Goal: Task Accomplishment & Management: Manage account settings

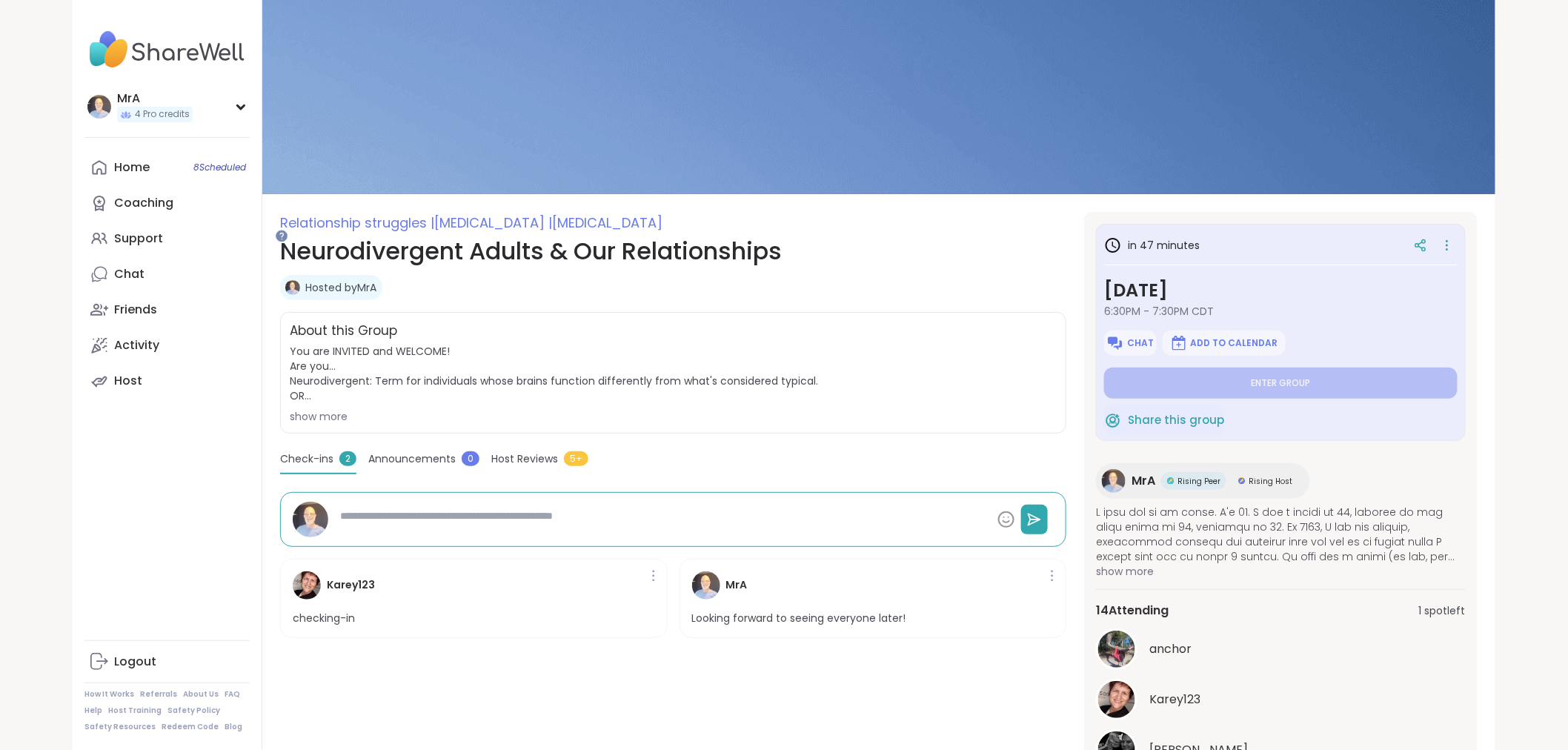
drag, startPoint x: 136, startPoint y: 319, endPoint x: 48, endPoint y: 561, distance: 257.5
click at [48, 561] on div "MrA 4 Pro credits MrA 4 Pro credits Profile Membership Settings Help Home 8 Sch…" at bounding box center [784, 590] width 1568 height 1181
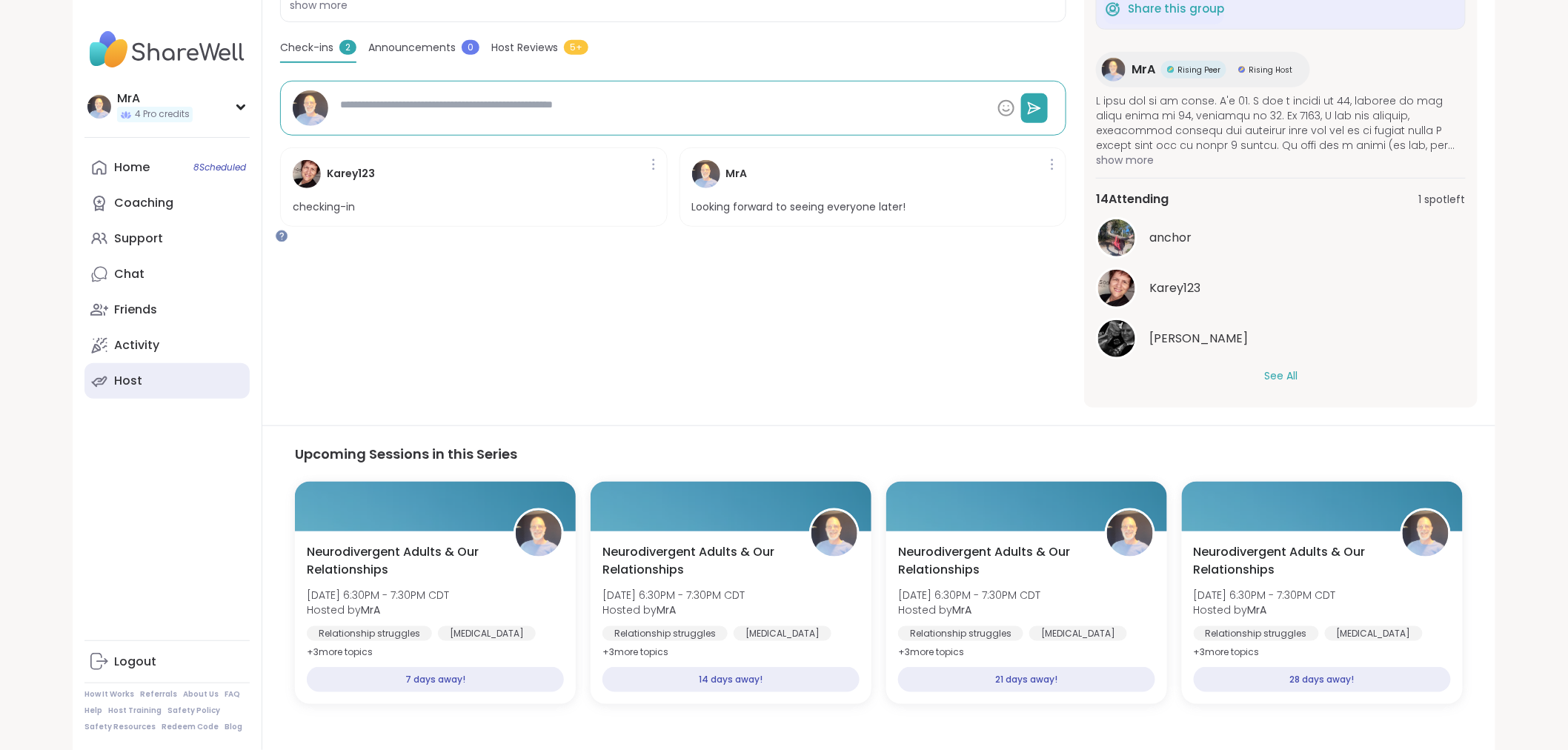
scroll to position [247, 0]
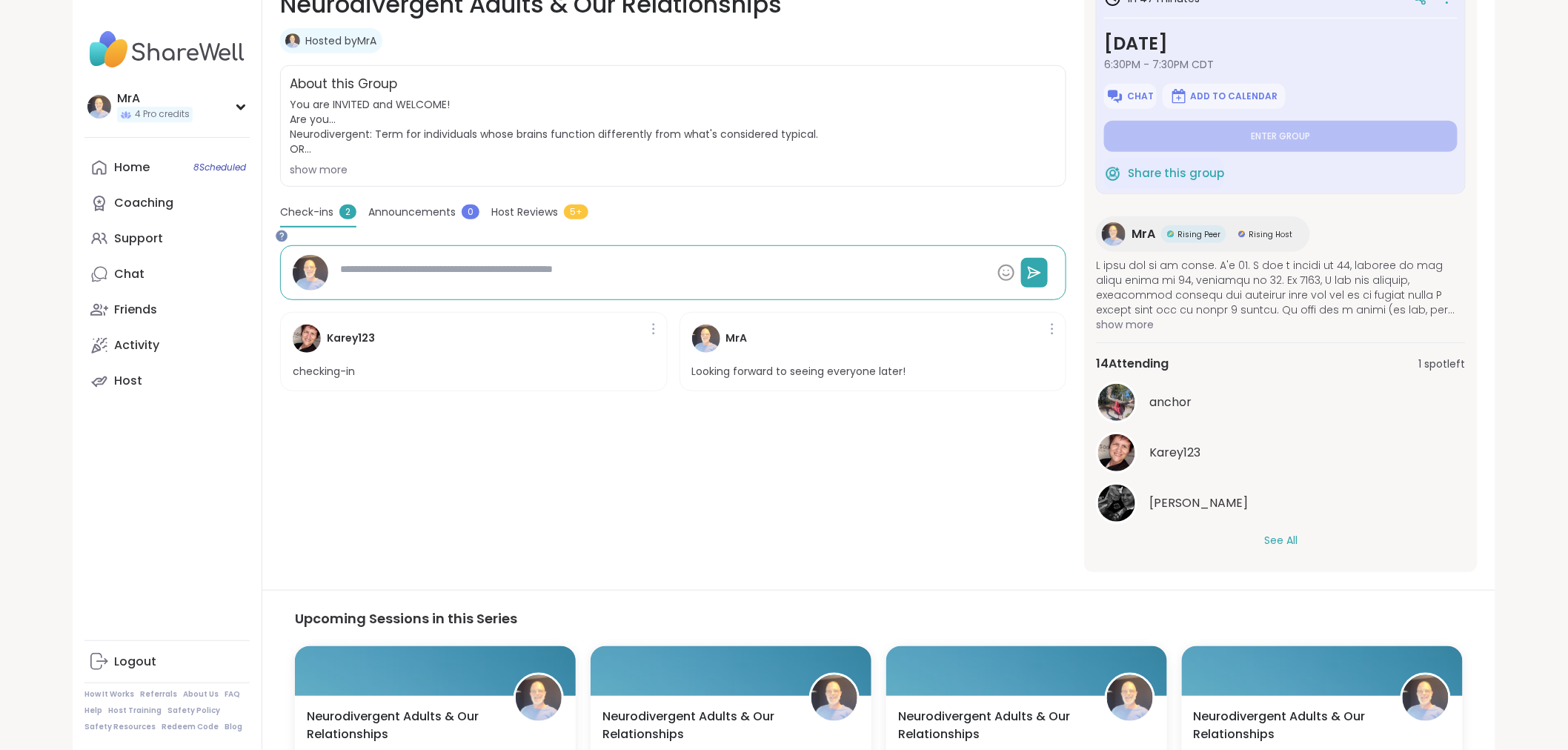
click at [262, 117] on div "MrA 4 Pro credits Profile Membership Settings Help Home 8 Scheduled Coaching Su…" at bounding box center [167, 375] width 190 height 750
click at [247, 110] on icon at bounding box center [241, 106] width 12 height 7
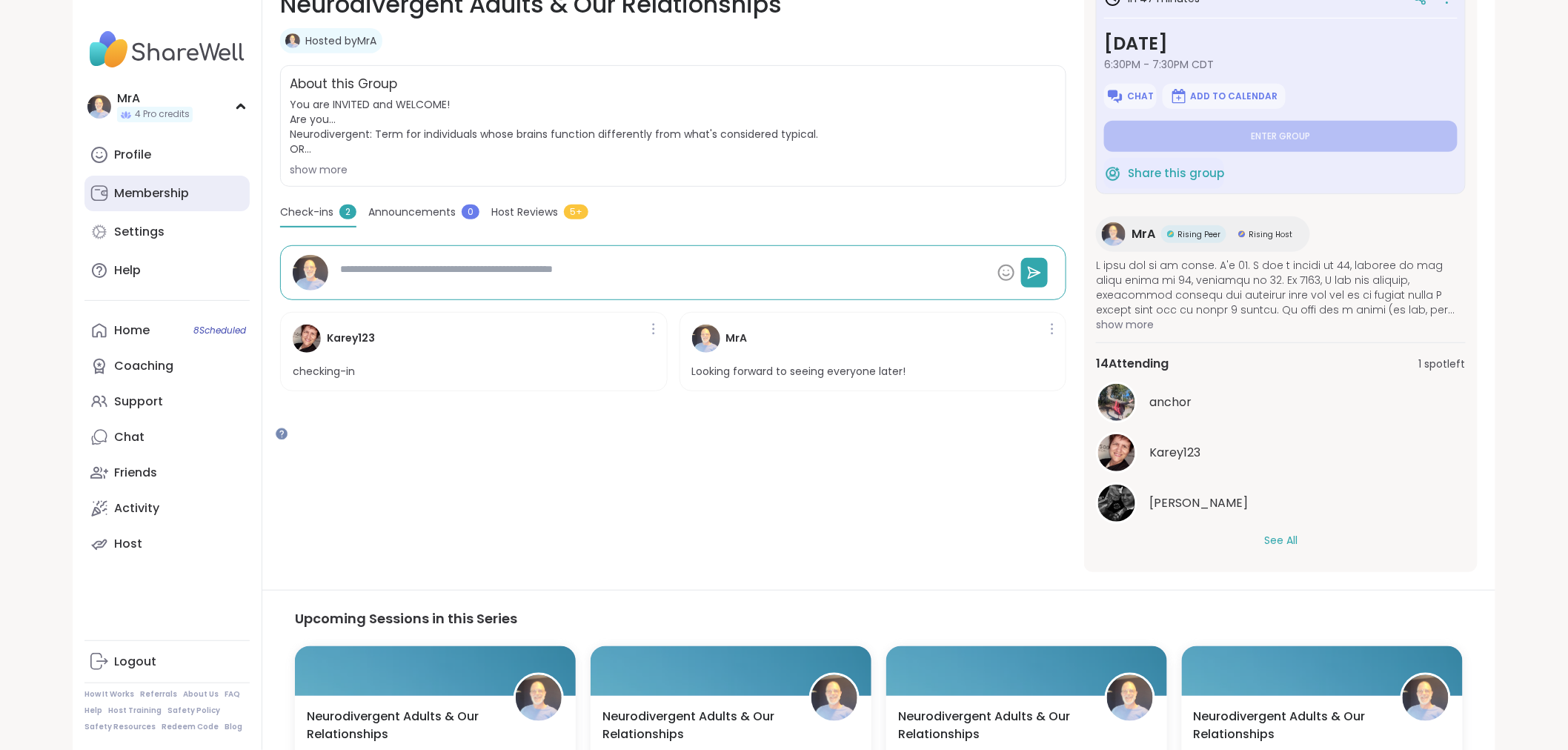
click at [156, 201] on div "Membership" at bounding box center [151, 193] width 75 height 16
type textarea "*"
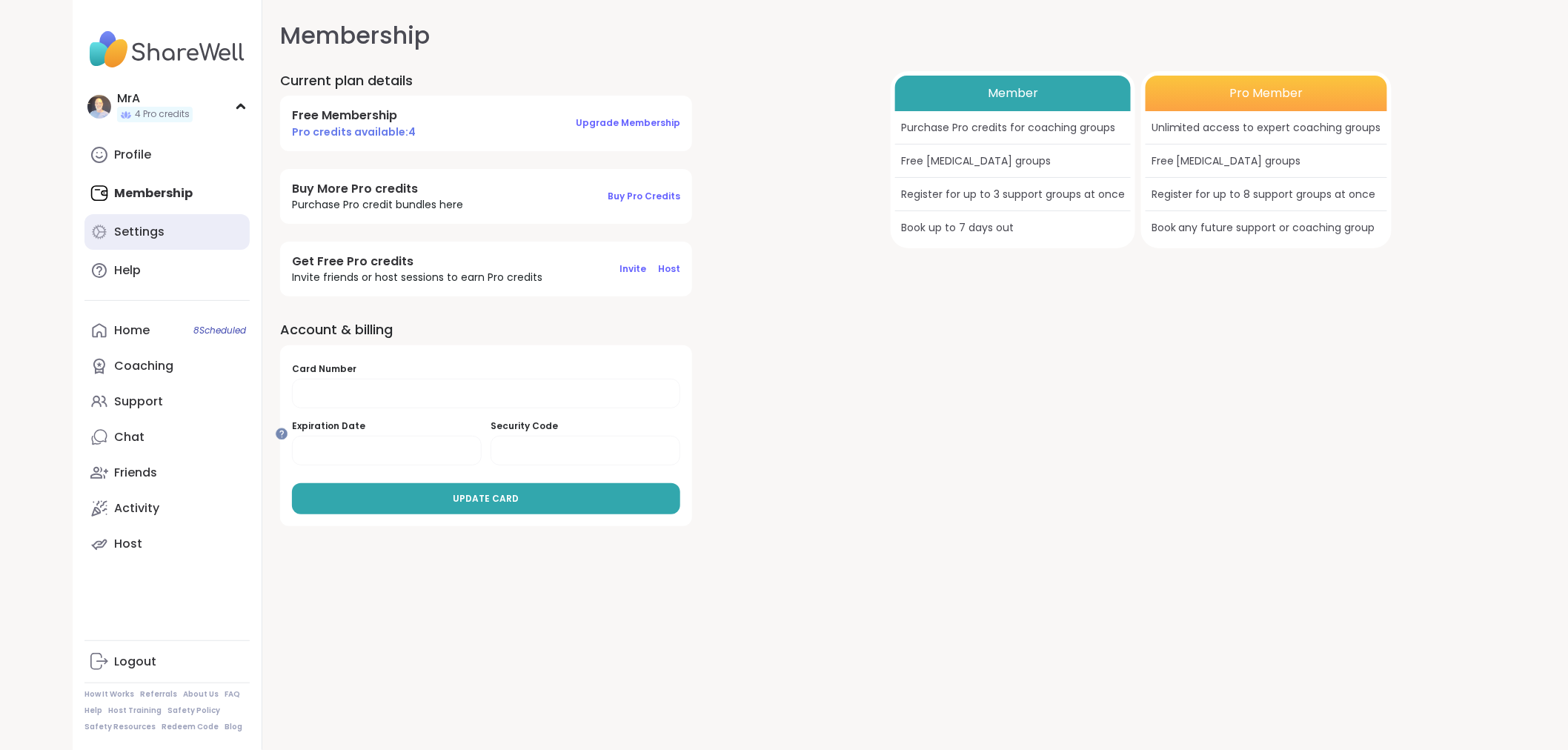
click at [146, 240] on div "Settings" at bounding box center [139, 232] width 50 height 16
select select "**"
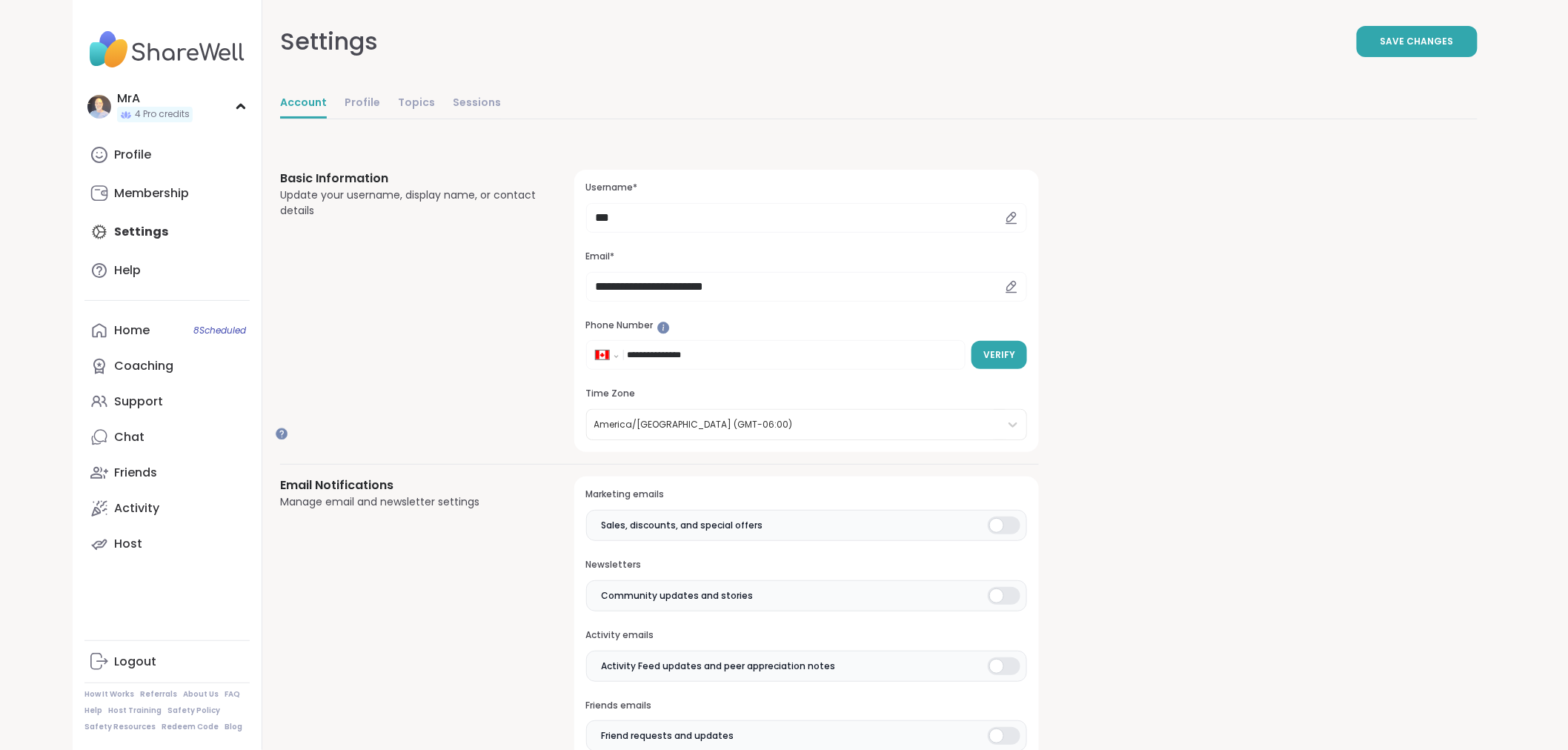
drag, startPoint x: 425, startPoint y: 363, endPoint x: 445, endPoint y: 363, distance: 20.0
drag, startPoint x: 445, startPoint y: 363, endPoint x: 873, endPoint y: 101, distance: 501.8
click at [873, 83] on div "Settings Save Changes" at bounding box center [879, 41] width 1197 height 83
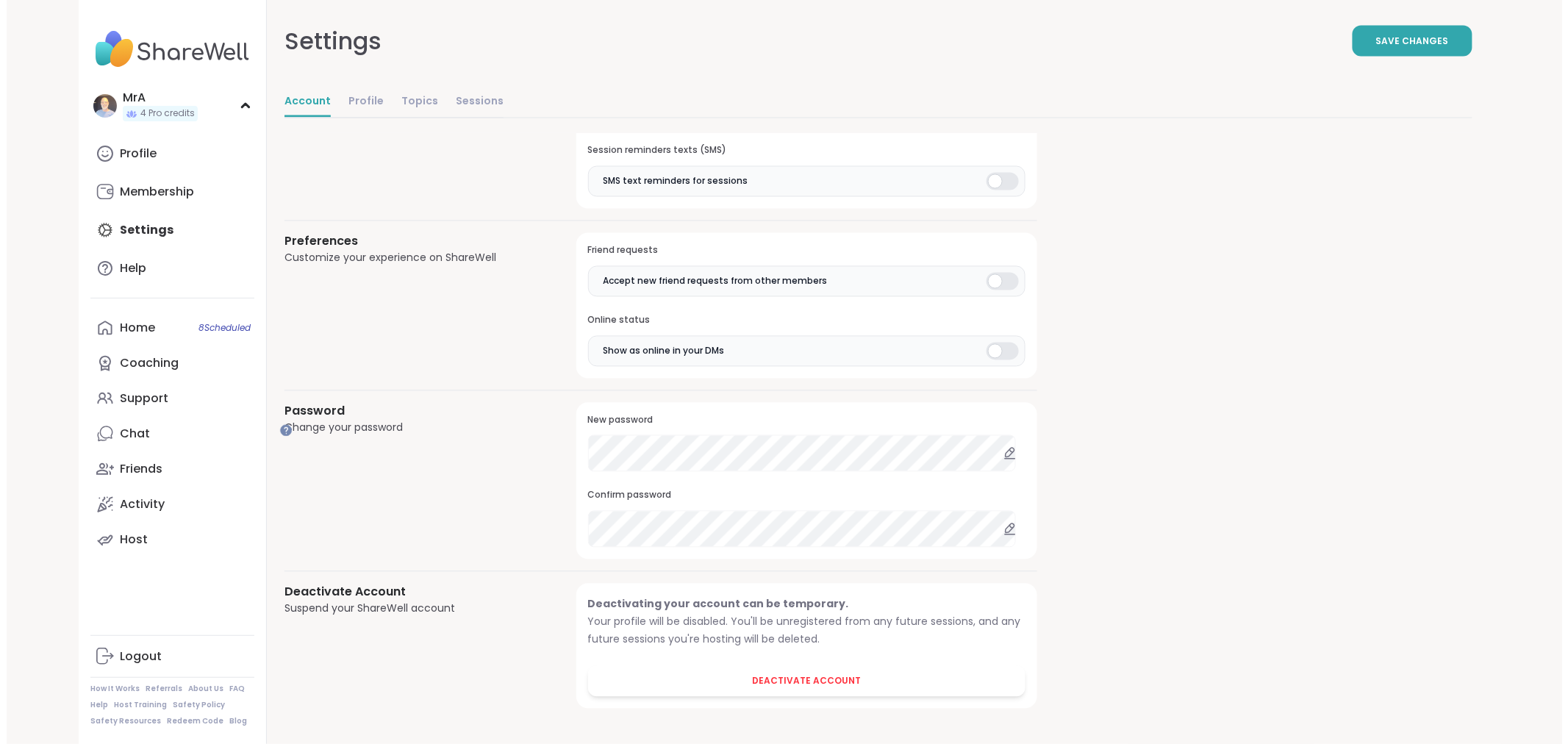
scroll to position [1489, 0]
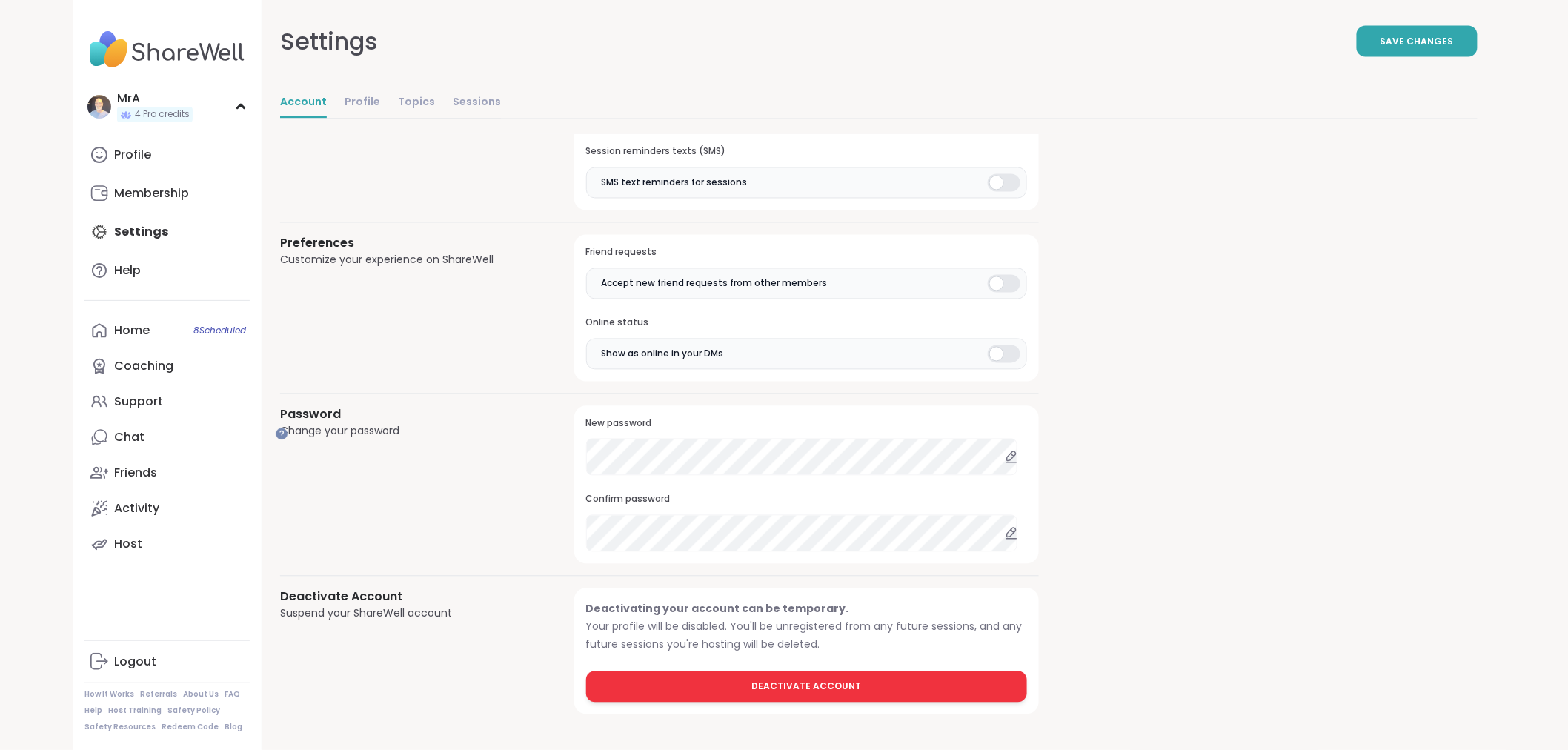
click at [861, 680] on span "Deactivate Account" at bounding box center [806, 687] width 109 height 13
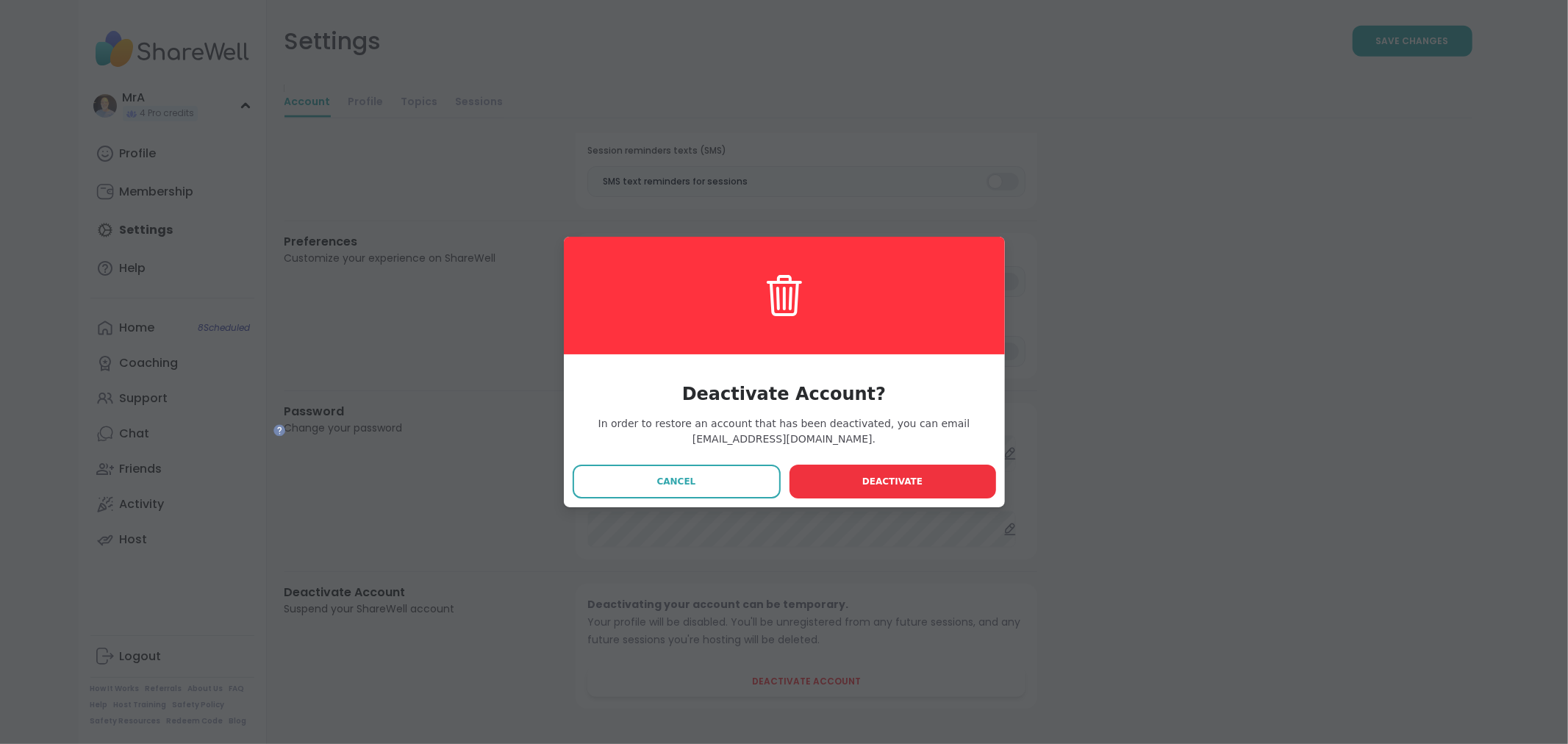
click at [894, 494] on button "Deactivate" at bounding box center [893, 481] width 206 height 33
